Goal: Task Accomplishment & Management: Manage account settings

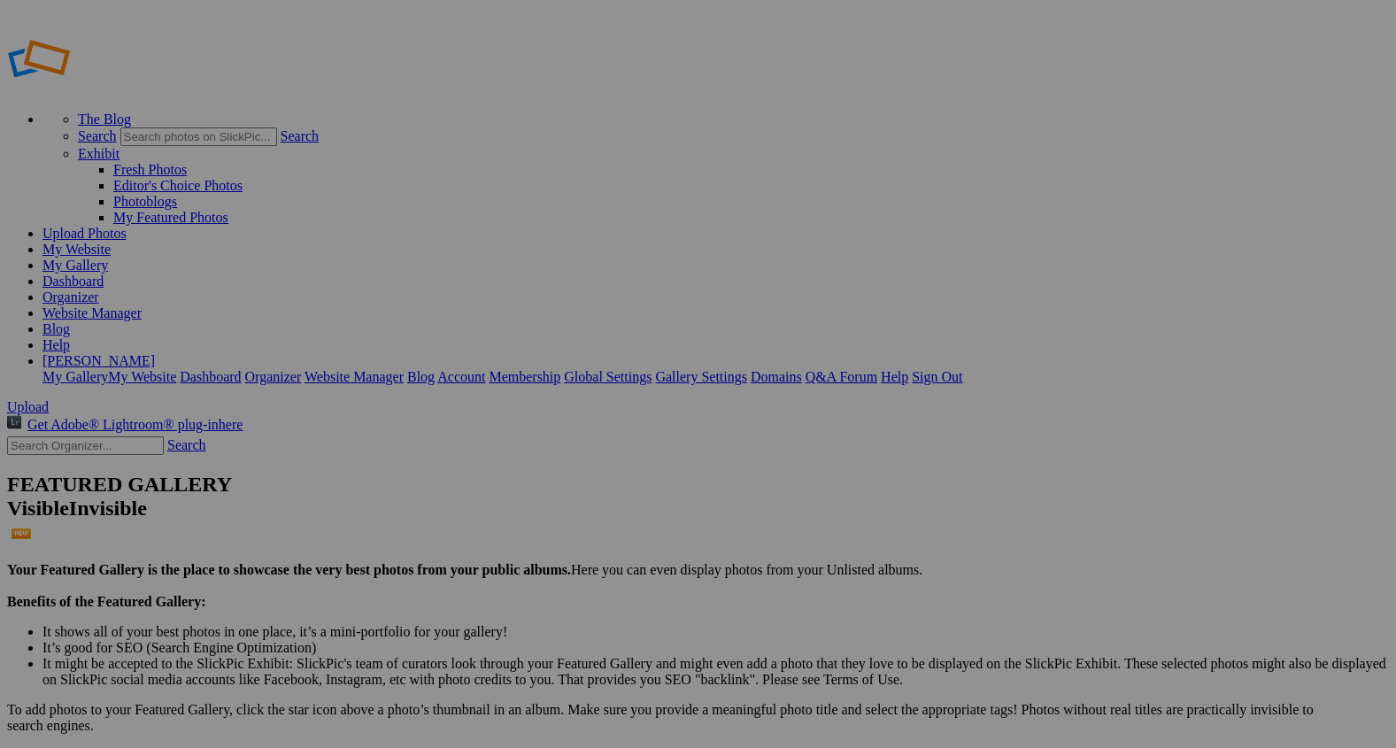
click at [49, 399] on span "Upload" at bounding box center [28, 406] width 42 height 15
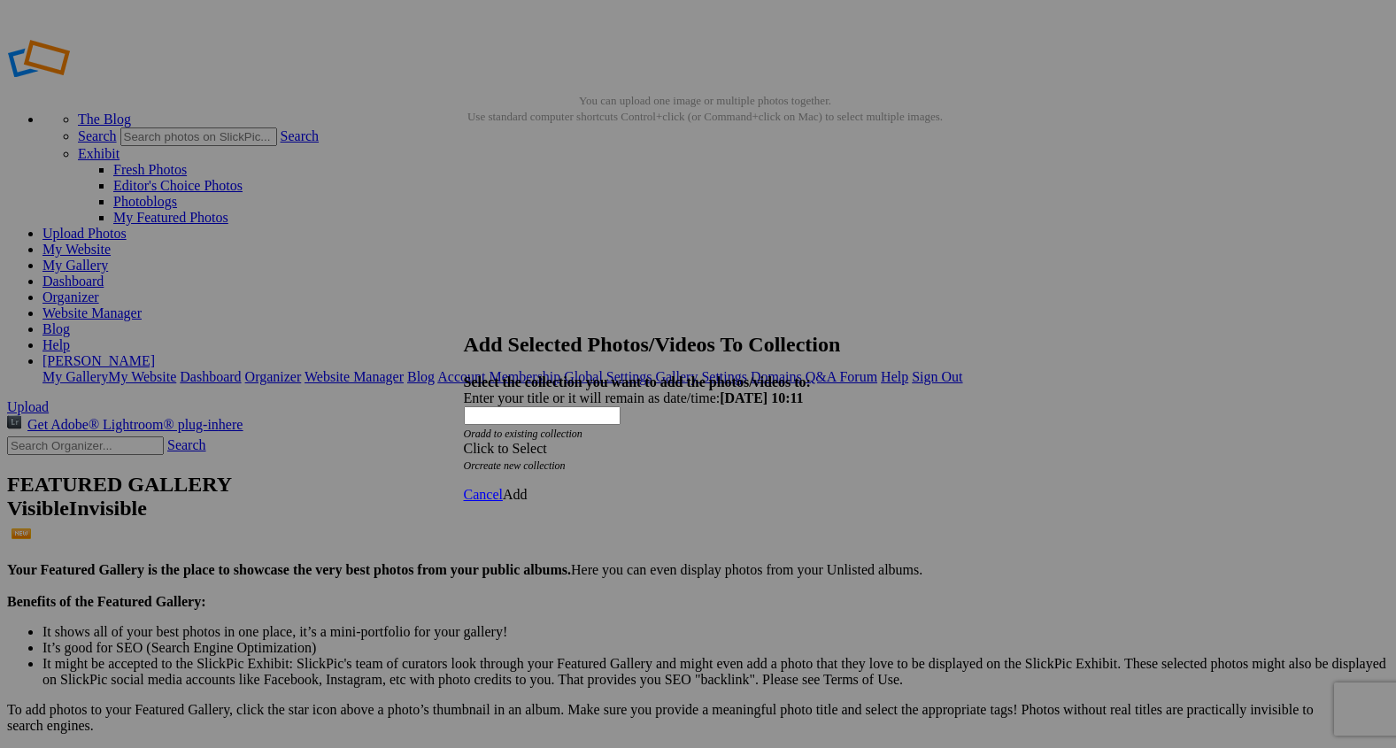
click at [464, 441] on span at bounding box center [464, 448] width 0 height 15
click at [747, 434] on link "Rocking Z [GEOGRAPHIC_DATA]" at bounding box center [643, 426] width 208 height 15
click at [528, 487] on span "Add" at bounding box center [515, 494] width 25 height 15
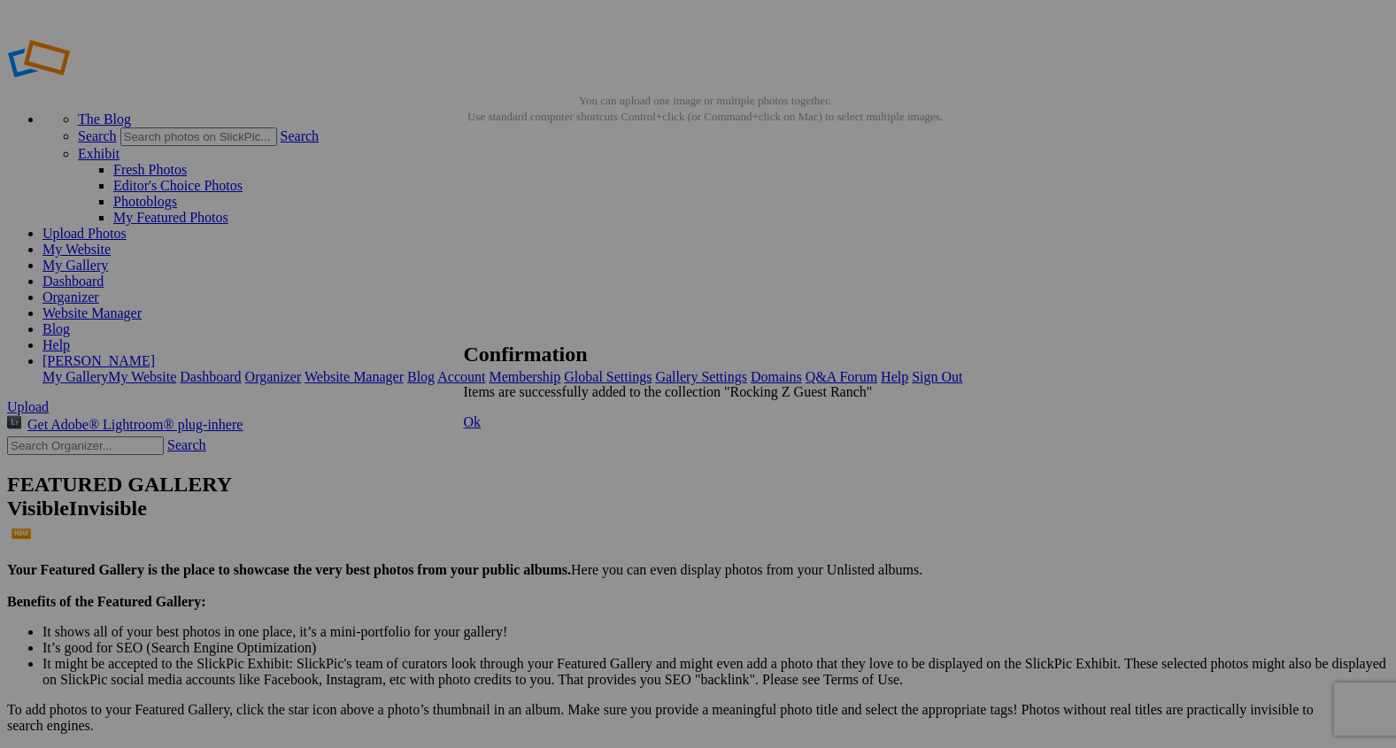
click at [482, 429] on span "Ok" at bounding box center [473, 421] width 18 height 15
click at [99, 289] on link "Organizer" at bounding box center [70, 296] width 57 height 15
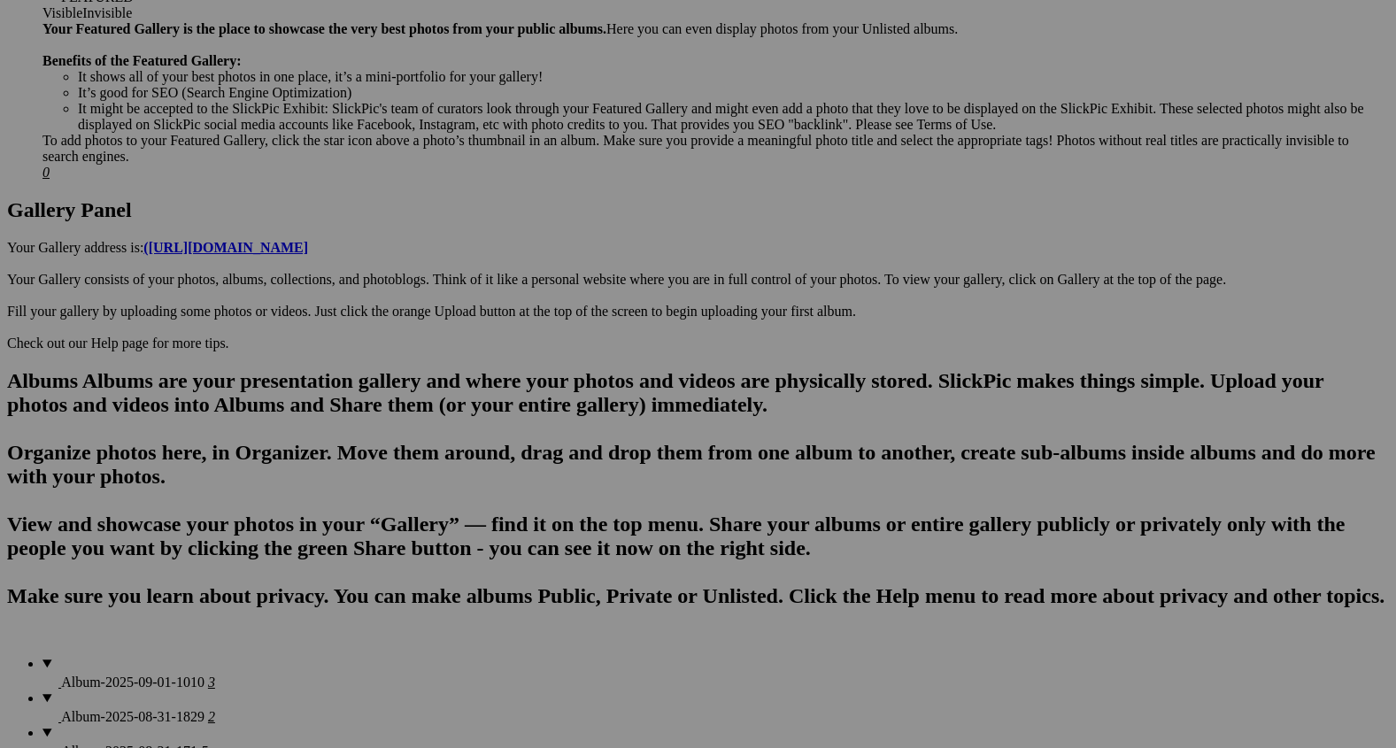
scroll to position [814, 0]
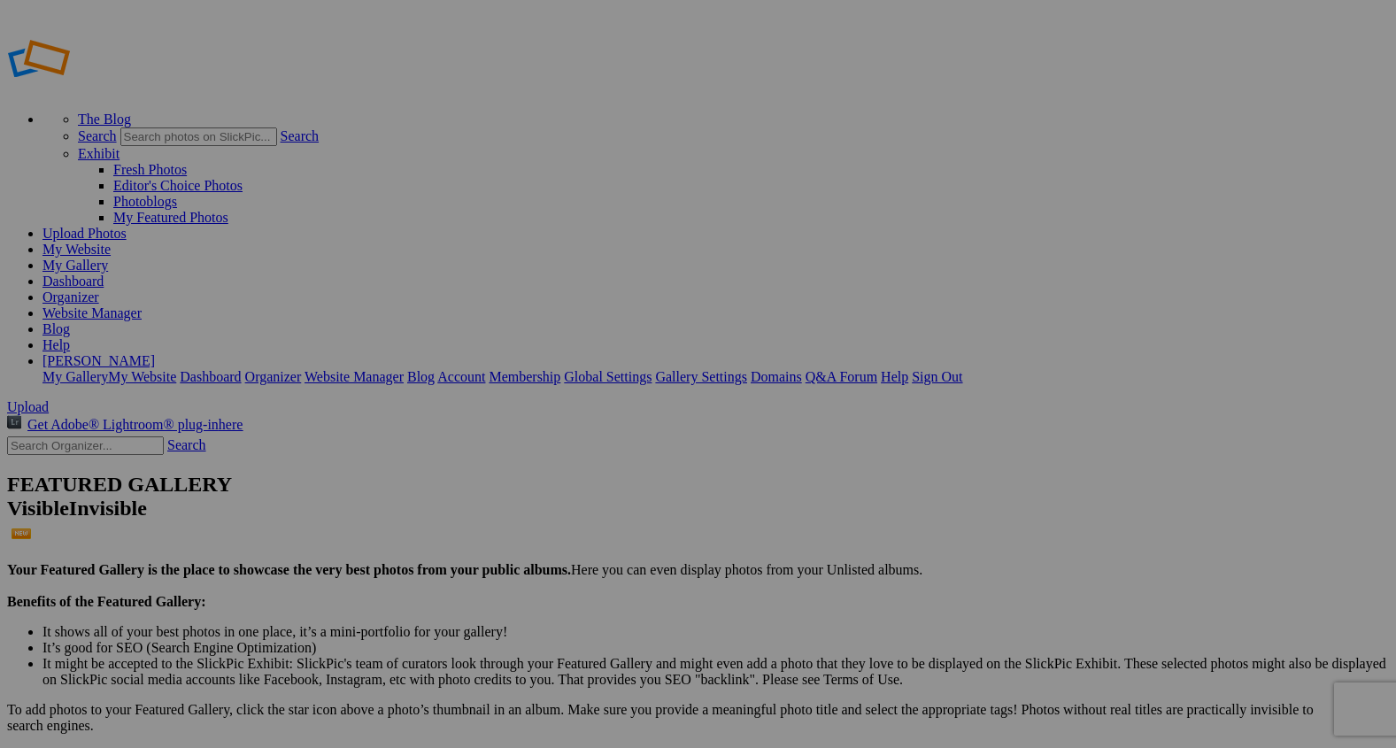
type input "2"
type input "I"
type input "After The Bath"
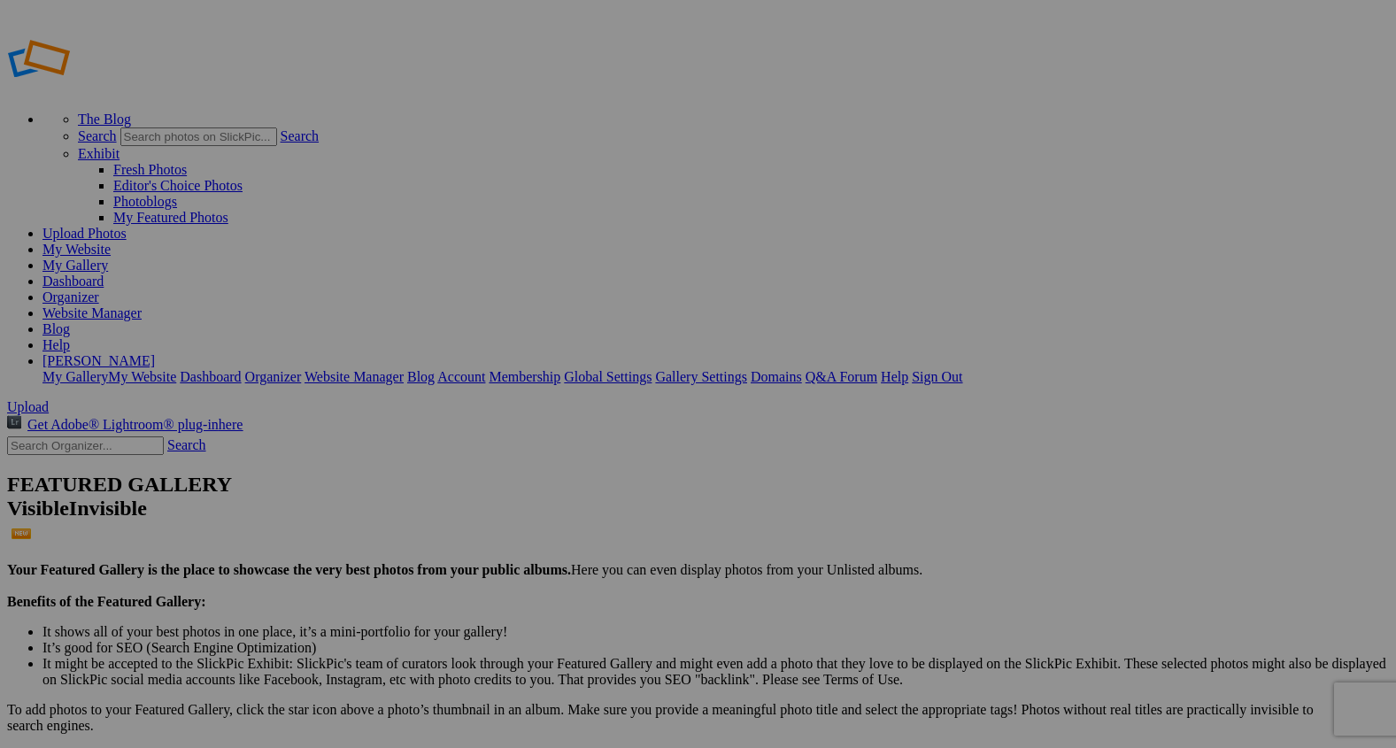
type input "8"
type input "After The Ride"
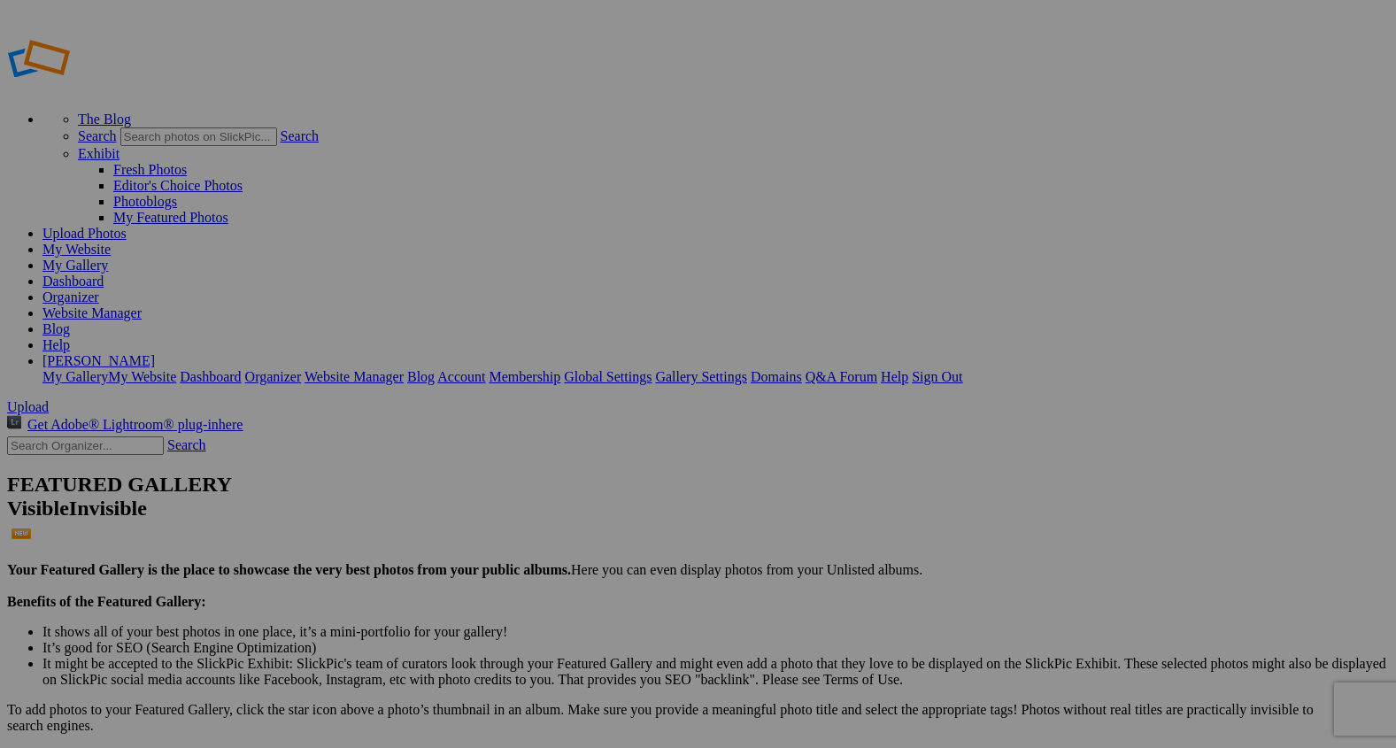
type input "2"
type input "Hay and Harmony"
